Goal: Transaction & Acquisition: Purchase product/service

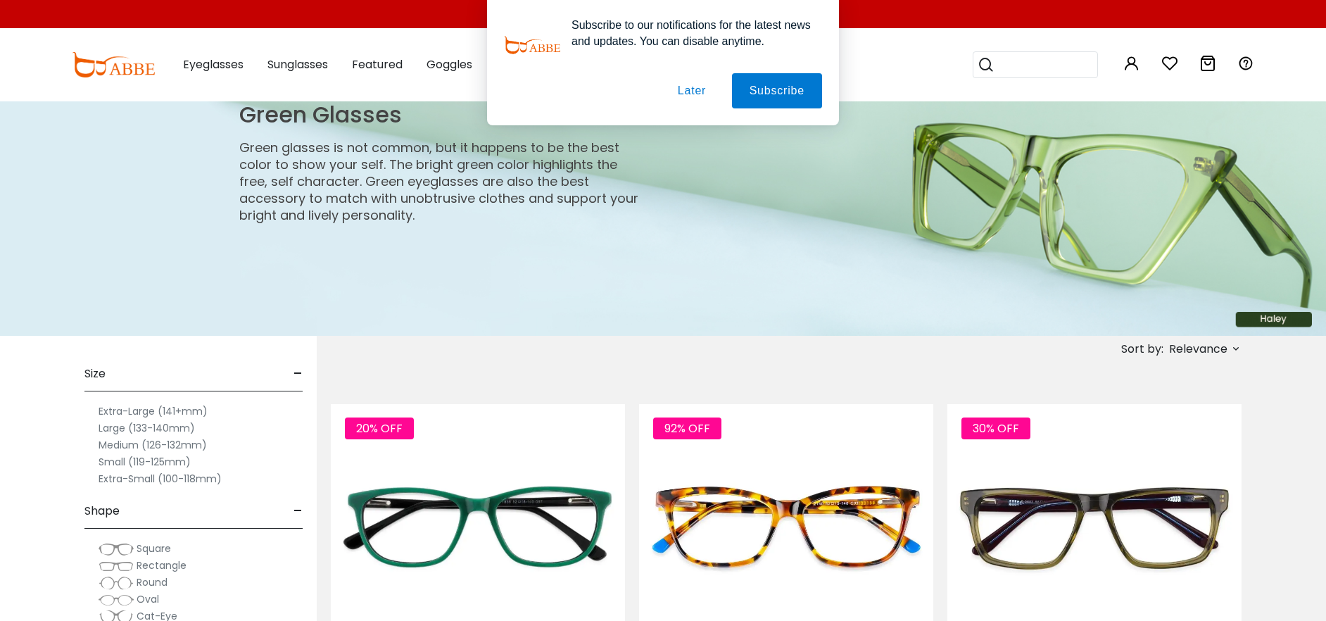
click at [685, 89] on button "Later" at bounding box center [691, 90] width 63 height 35
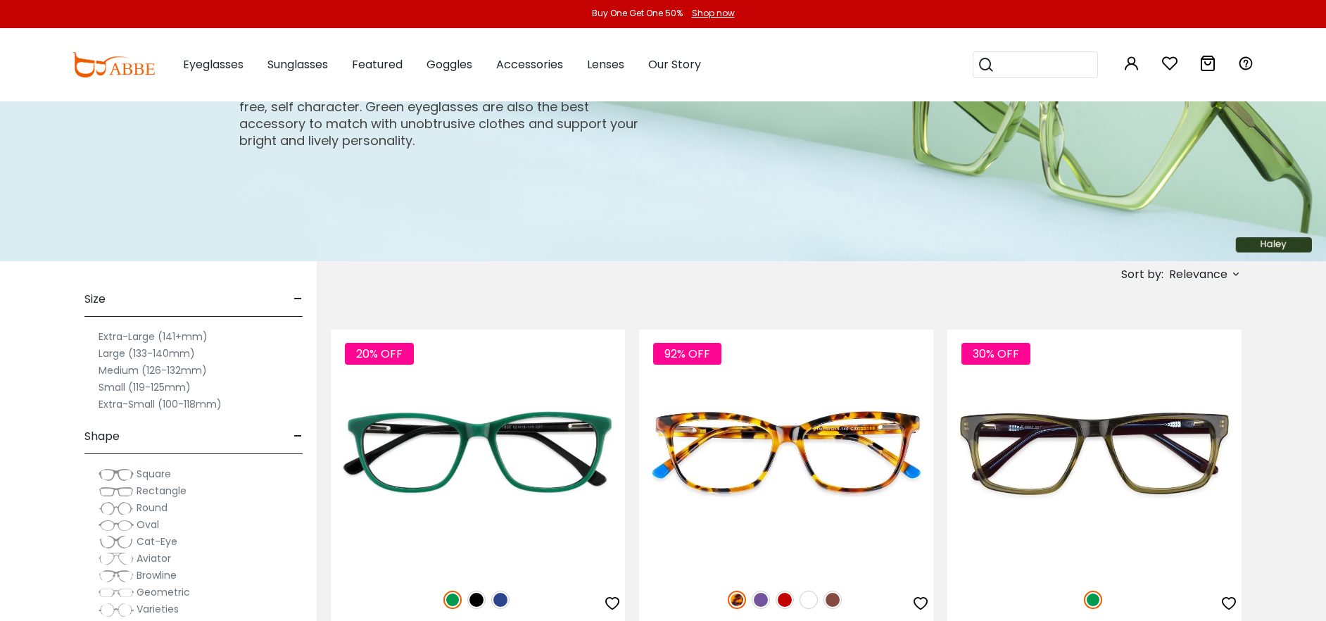
scroll to position [141, 0]
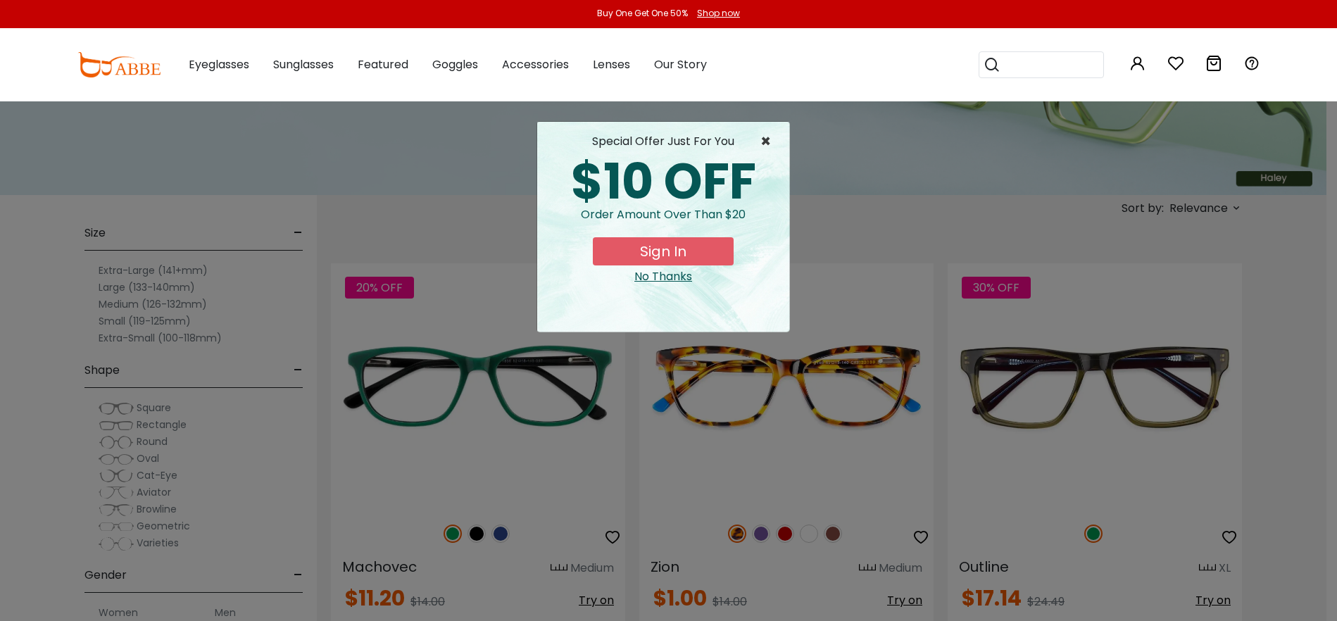
click at [764, 136] on span "×" at bounding box center [769, 141] width 18 height 17
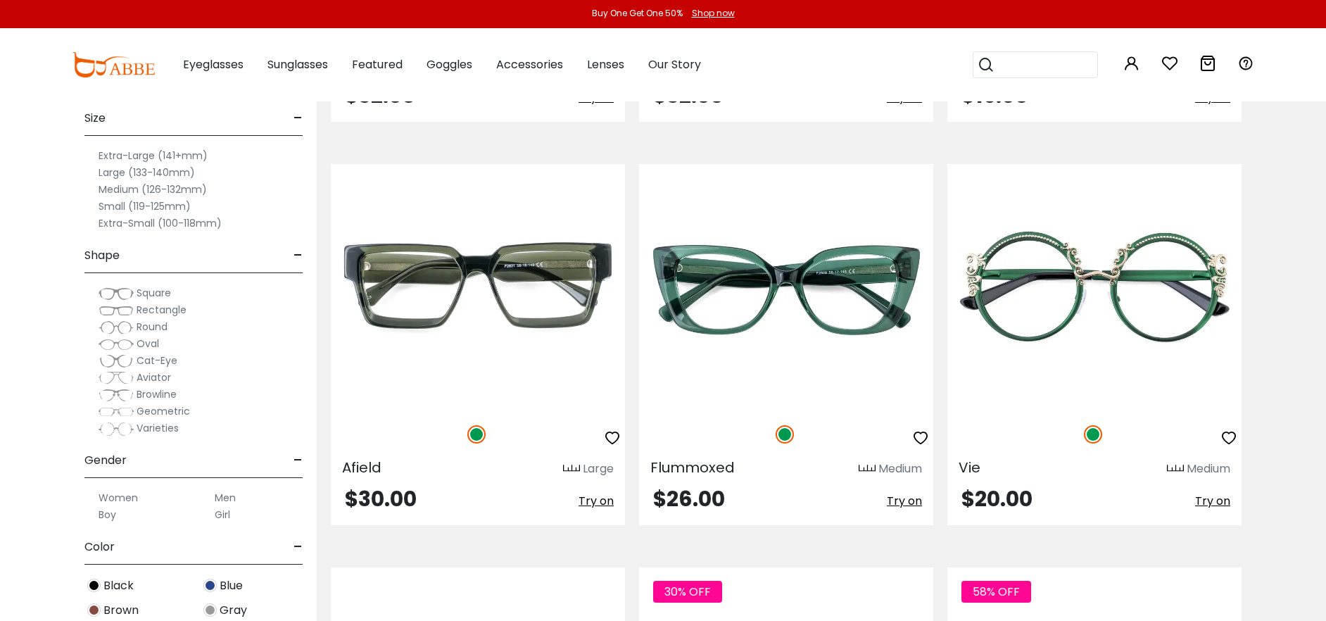
scroll to position [5491, 0]
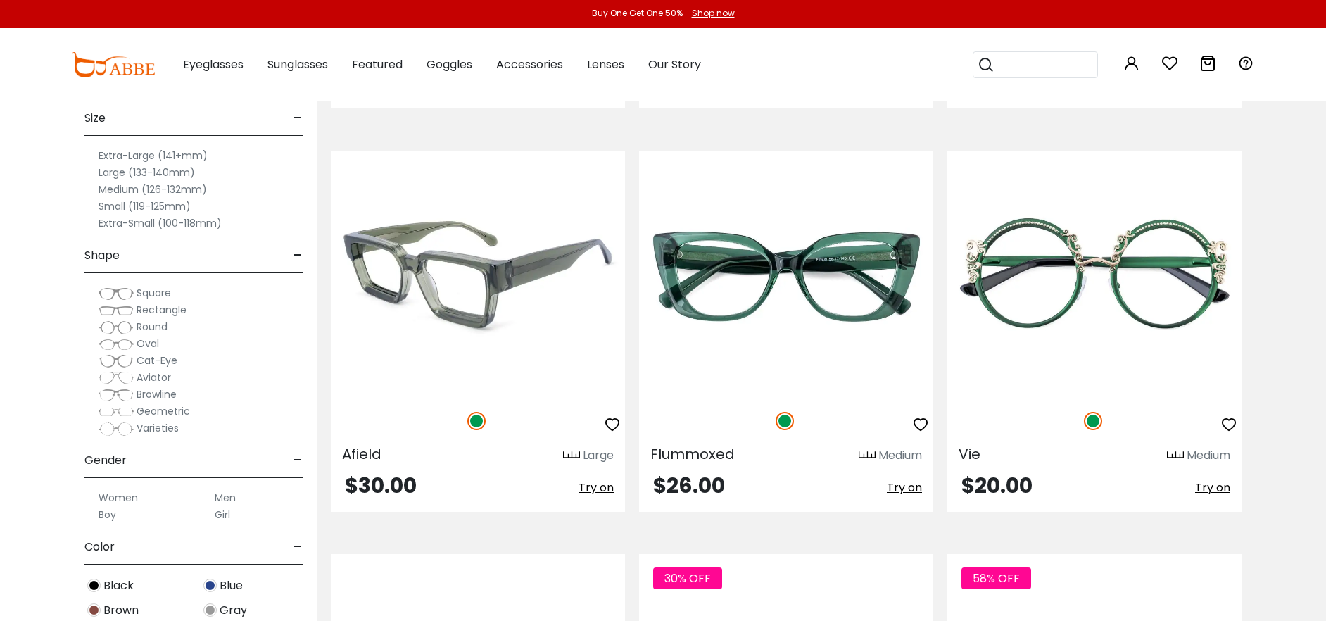
click at [489, 298] on img at bounding box center [478, 273] width 294 height 245
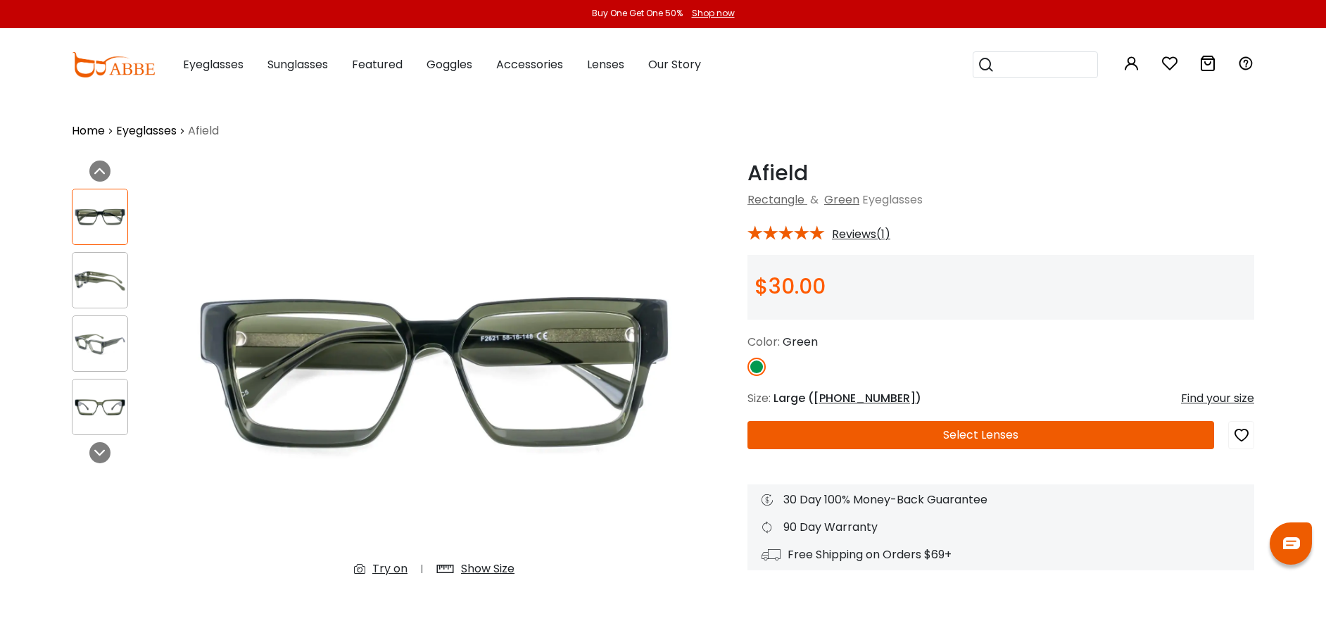
click at [114, 351] on img at bounding box center [100, 343] width 55 height 27
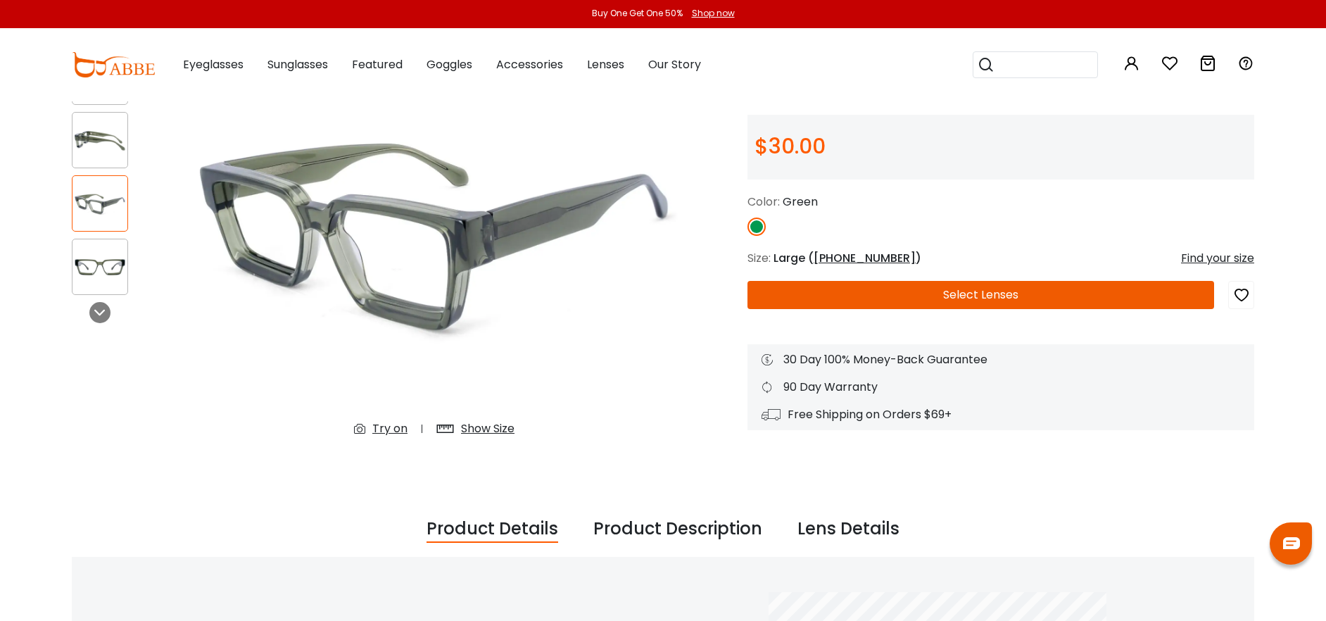
scroll to position [141, 0]
